Goal: Information Seeking & Learning: Learn about a topic

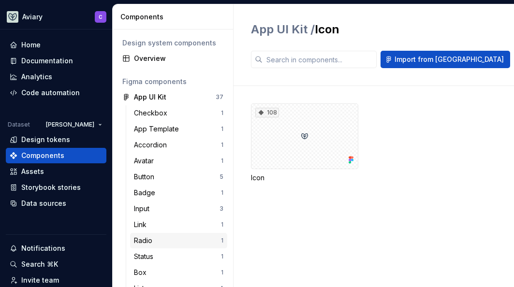
scroll to position [103, 0]
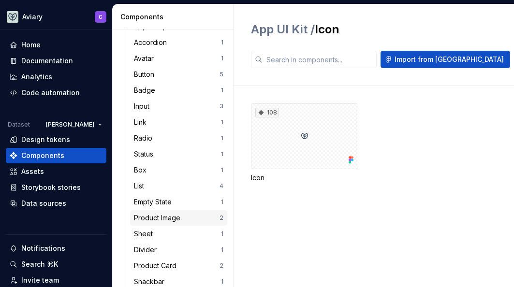
click at [174, 213] on div "Product Image" at bounding box center [159, 218] width 50 height 10
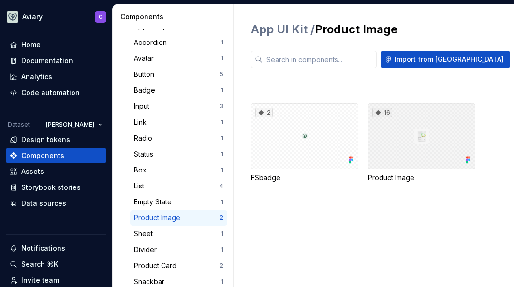
click at [427, 136] on div "16" at bounding box center [421, 137] width 107 height 66
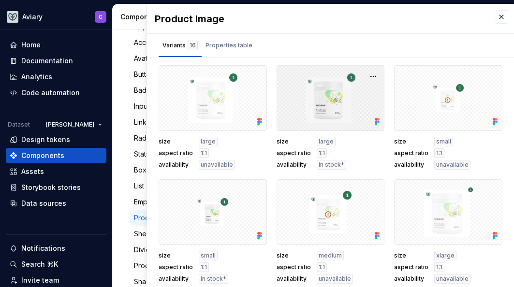
click at [334, 106] on div at bounding box center [331, 98] width 108 height 66
click at [327, 106] on div at bounding box center [331, 98] width 108 height 66
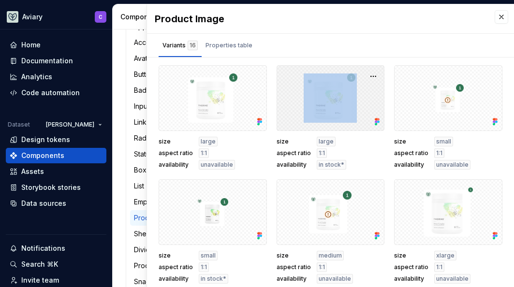
click at [327, 106] on div at bounding box center [331, 98] width 108 height 66
click at [323, 128] on div at bounding box center [331, 98] width 108 height 66
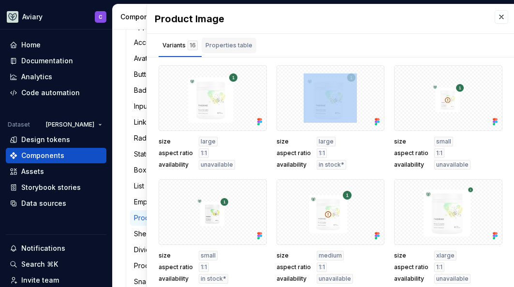
click at [241, 40] on div "Properties table" at bounding box center [229, 45] width 55 height 15
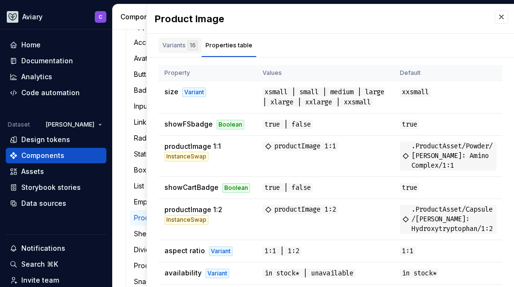
click at [172, 47] on div "Variants 16" at bounding box center [180, 46] width 35 height 10
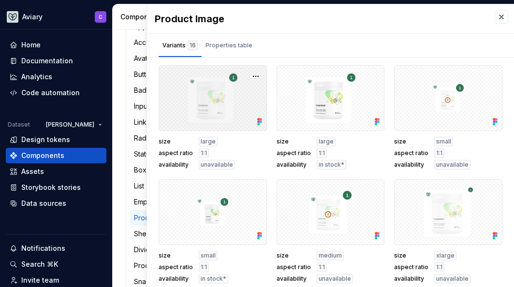
click at [199, 99] on div at bounding box center [213, 98] width 108 height 66
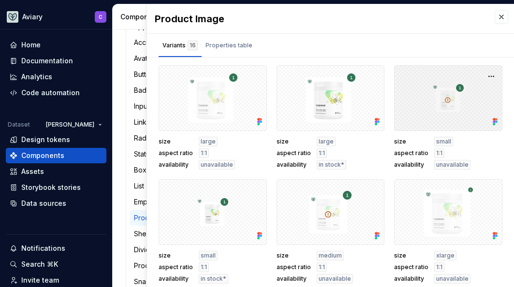
click at [441, 112] on div at bounding box center [448, 98] width 108 height 66
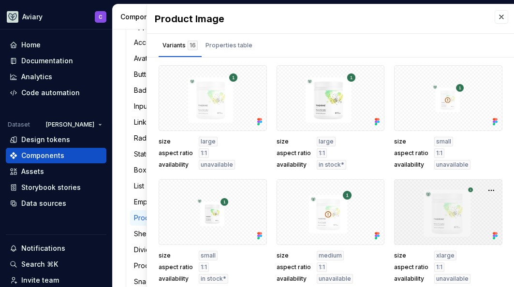
click at [441, 227] on div at bounding box center [448, 212] width 108 height 66
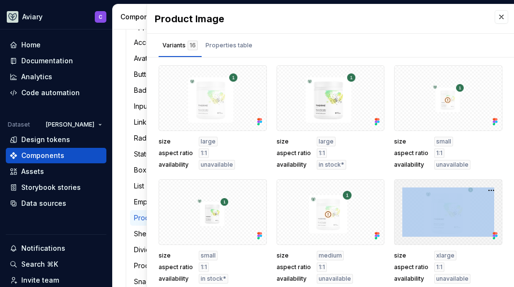
click at [441, 227] on div at bounding box center [448, 212] width 108 height 66
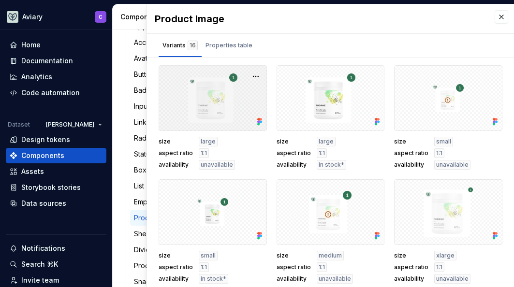
click at [202, 103] on div at bounding box center [213, 98] width 108 height 66
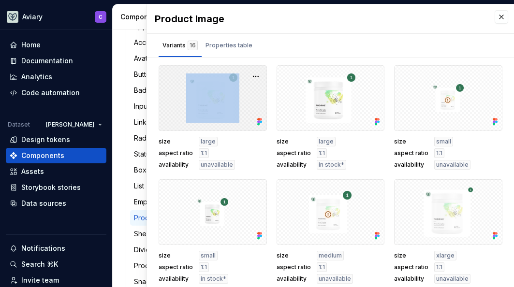
click at [202, 103] on div at bounding box center [213, 98] width 108 height 66
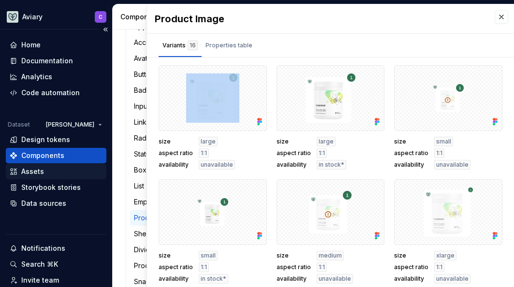
click at [28, 171] on div "Assets" at bounding box center [32, 172] width 23 height 10
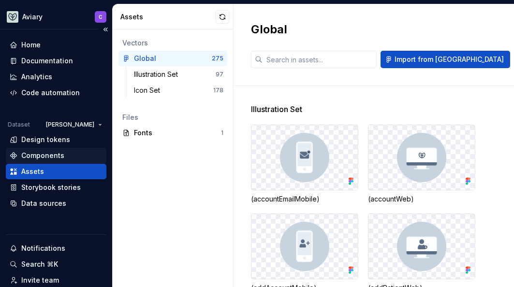
click at [35, 157] on div "Components" at bounding box center [42, 156] width 43 height 10
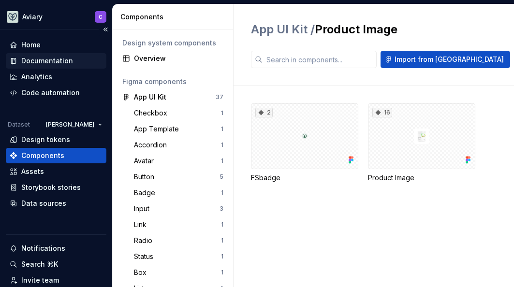
click at [69, 60] on div "Documentation" at bounding box center [47, 61] width 52 height 10
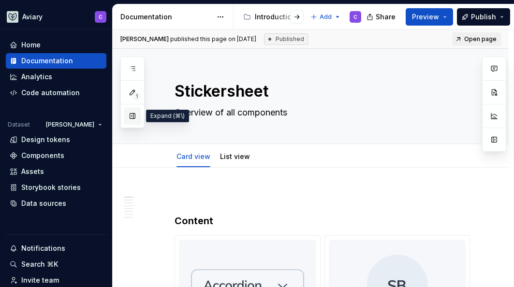
click at [133, 118] on button "button" at bounding box center [132, 115] width 17 height 17
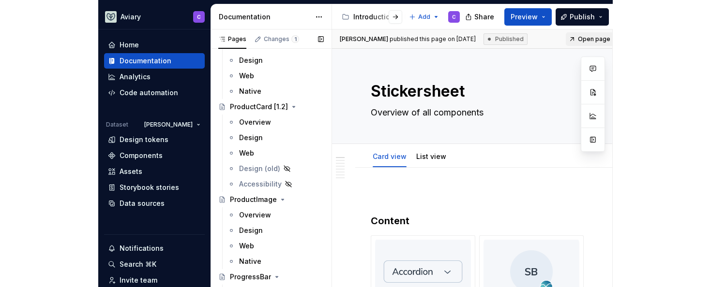
scroll to position [2930, 0]
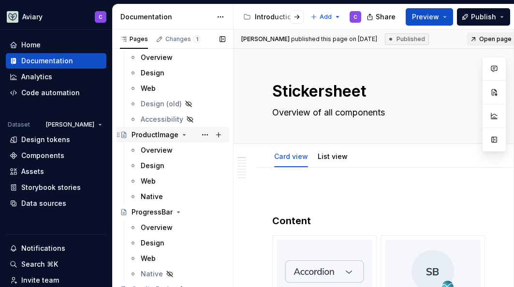
click at [150, 139] on div "ProductImage" at bounding box center [155, 135] width 47 height 10
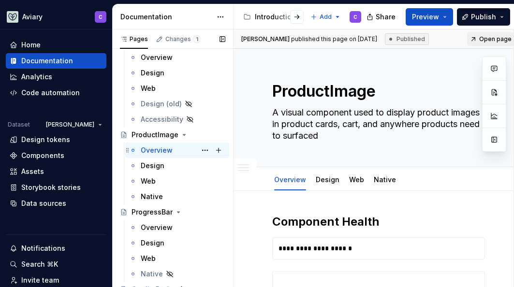
click at [149, 151] on div "Overview" at bounding box center [157, 151] width 32 height 10
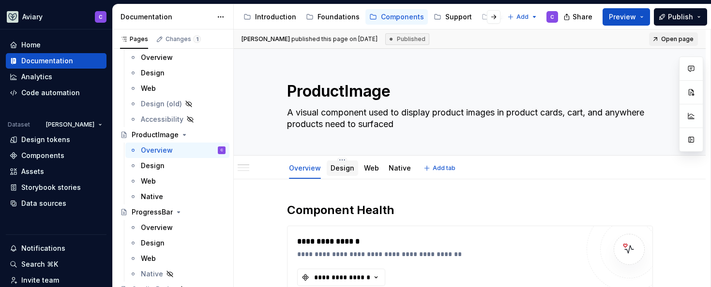
click at [338, 169] on link "Design" at bounding box center [342, 168] width 24 height 8
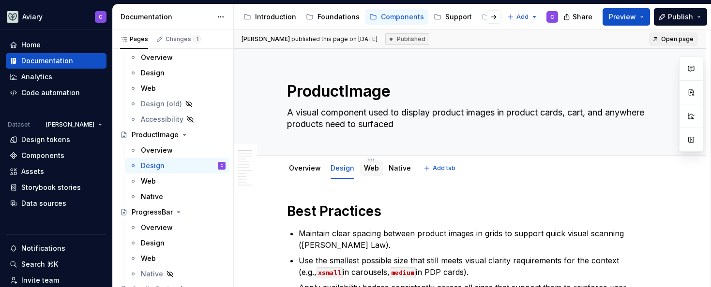
click at [370, 169] on link "Web" at bounding box center [371, 168] width 15 height 8
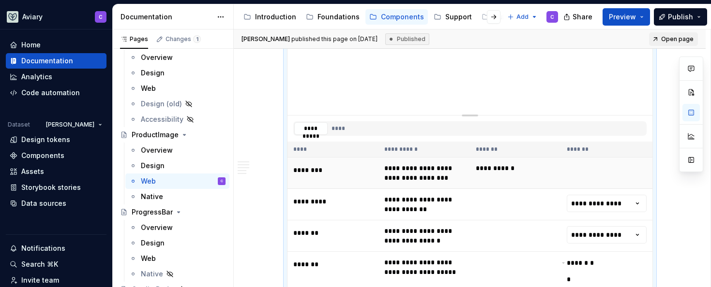
scroll to position [435, 0]
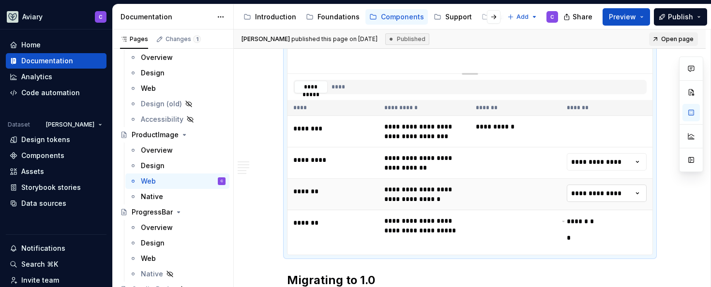
click at [514, 198] on html "Aviary C Home Documentation Analytics Code automation Dataset [PERSON_NAME] Des…" at bounding box center [355, 143] width 711 height 287
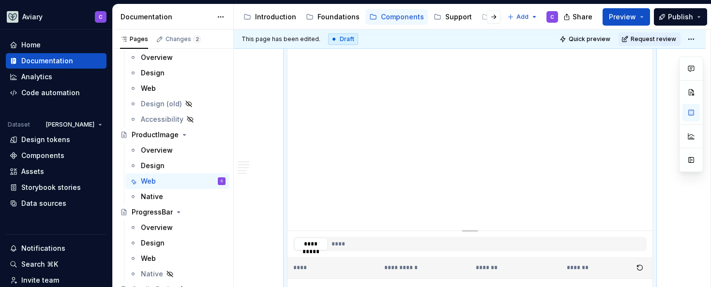
scroll to position [423, 0]
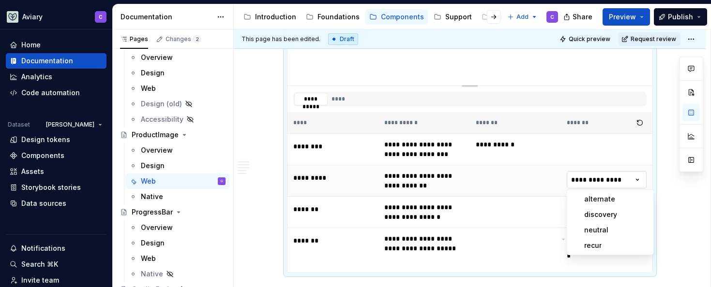
click at [514, 173] on html "Aviary C Home Documentation Analytics Code automation Dataset [PERSON_NAME] Des…" at bounding box center [355, 143] width 711 height 287
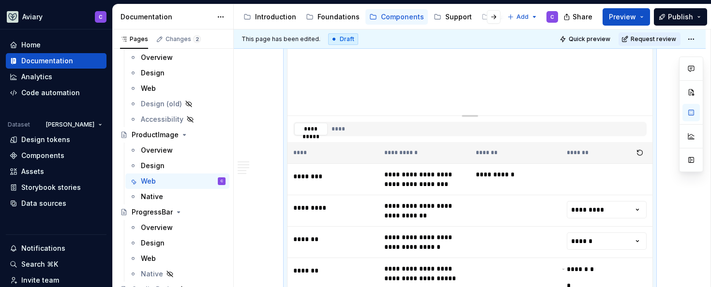
scroll to position [28, 0]
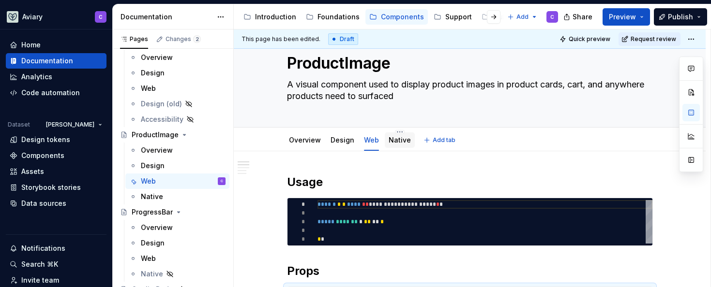
click at [393, 140] on link "Native" at bounding box center [399, 140] width 22 height 8
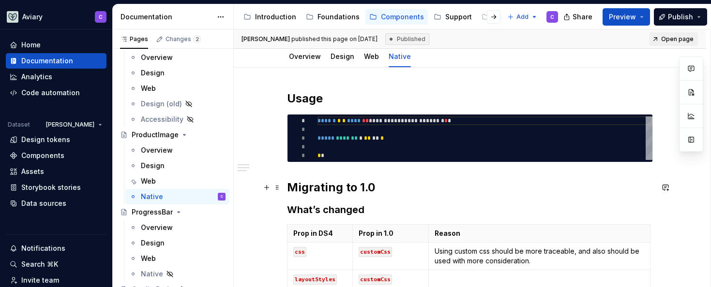
scroll to position [21, 0]
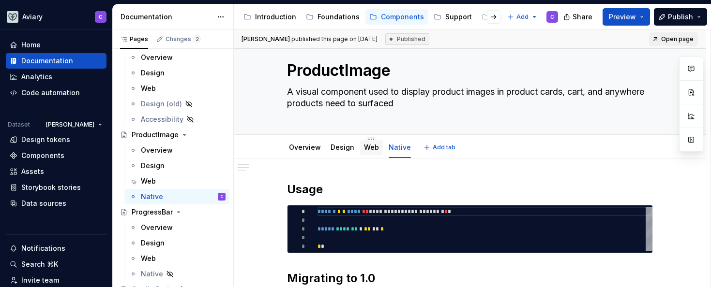
click at [376, 149] on div "Web" at bounding box center [371, 147] width 23 height 15
click at [369, 152] on div "Web" at bounding box center [371, 148] width 15 height 12
click at [373, 146] on link "Web" at bounding box center [371, 147] width 15 height 8
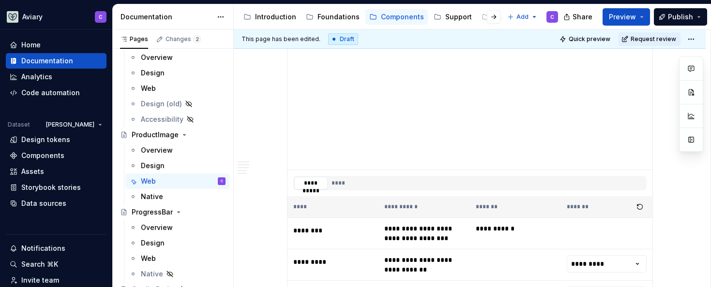
scroll to position [364, 0]
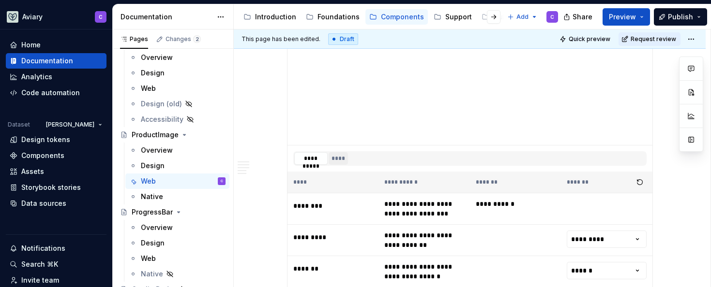
type textarea "*"
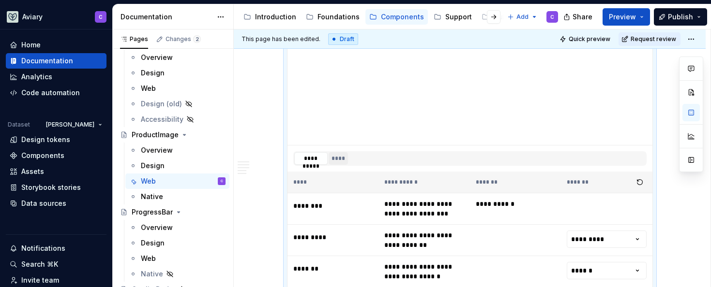
click at [341, 156] on button "****" at bounding box center [338, 158] width 20 height 13
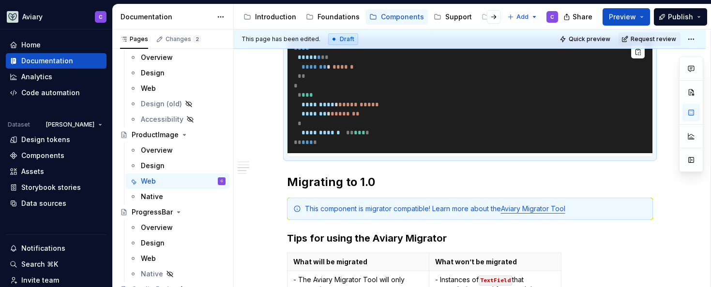
scroll to position [270, 0]
